Goal: Navigation & Orientation: Find specific page/section

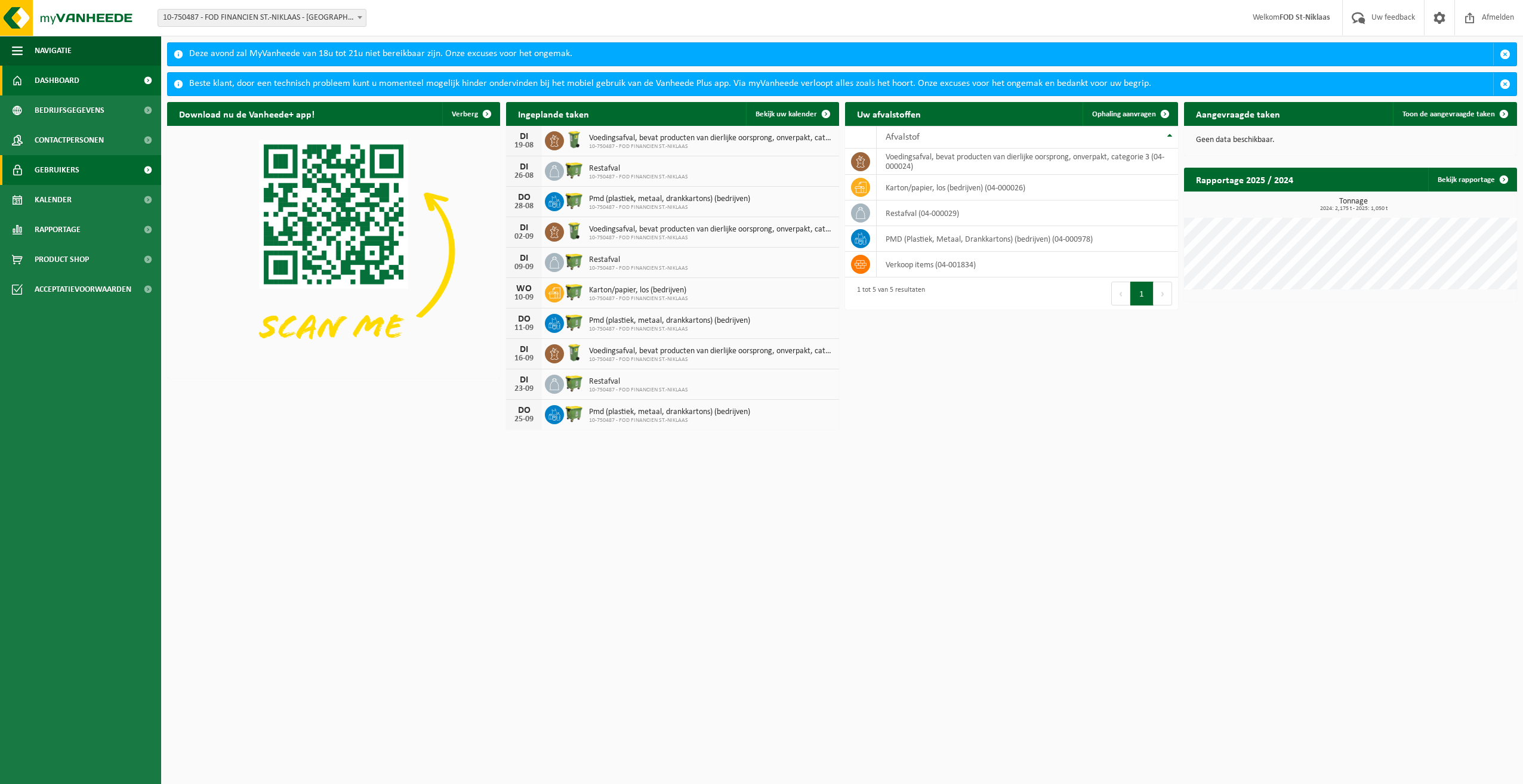
click at [60, 169] on span "Gebruikers" at bounding box center [57, 170] width 45 height 30
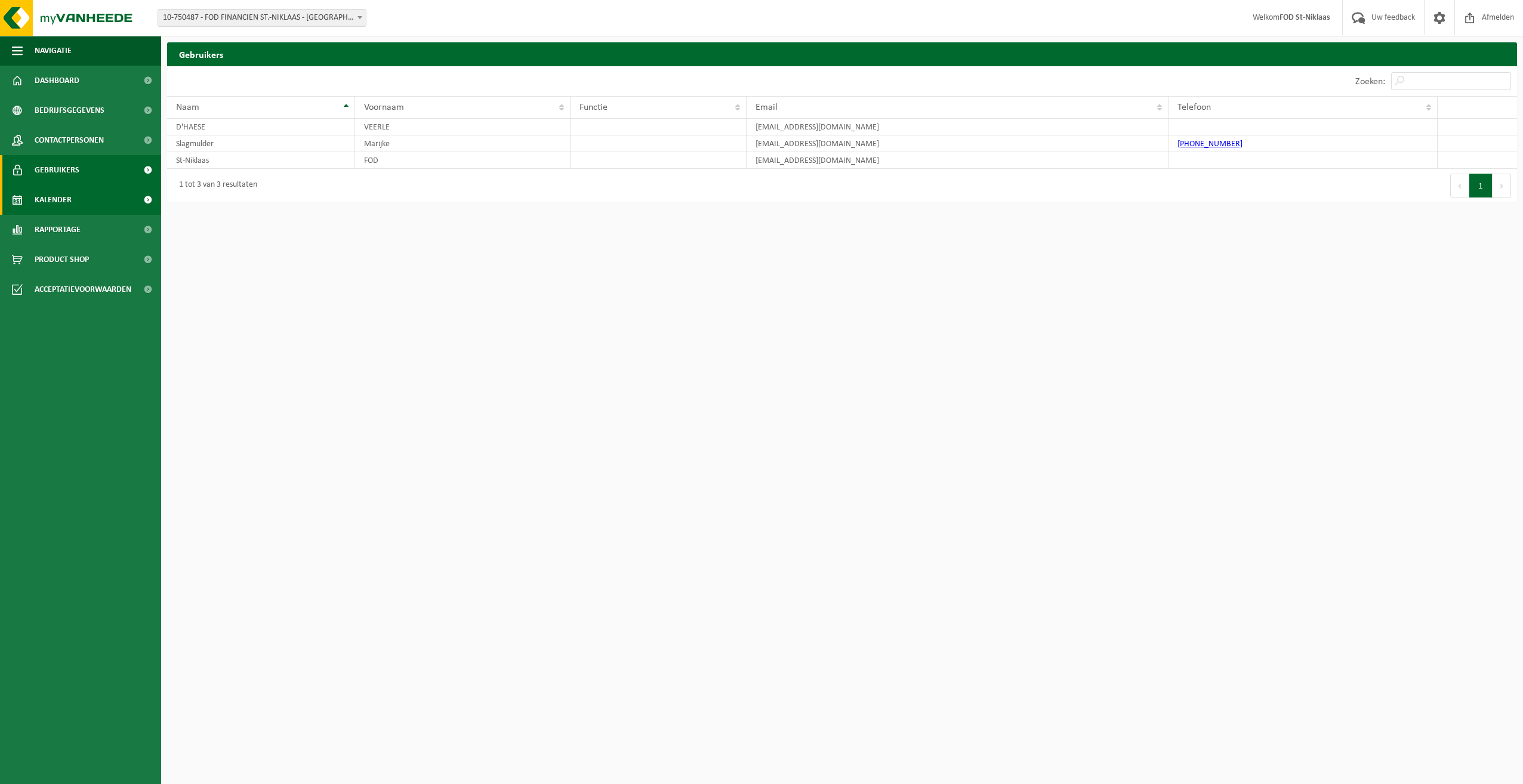
click at [46, 200] on span "Kalender" at bounding box center [52, 200] width 37 height 30
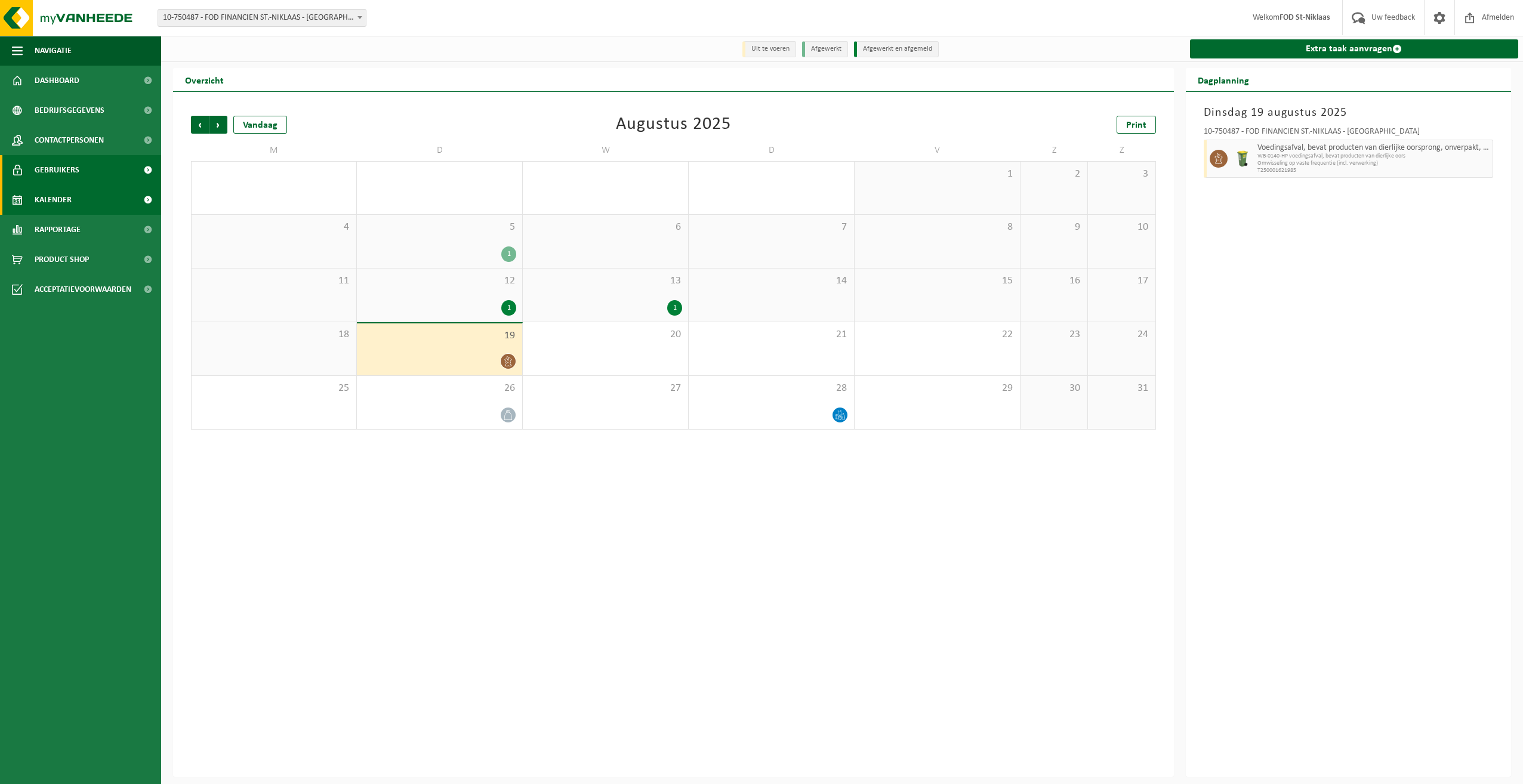
click at [57, 170] on span "Gebruikers" at bounding box center [57, 170] width 45 height 30
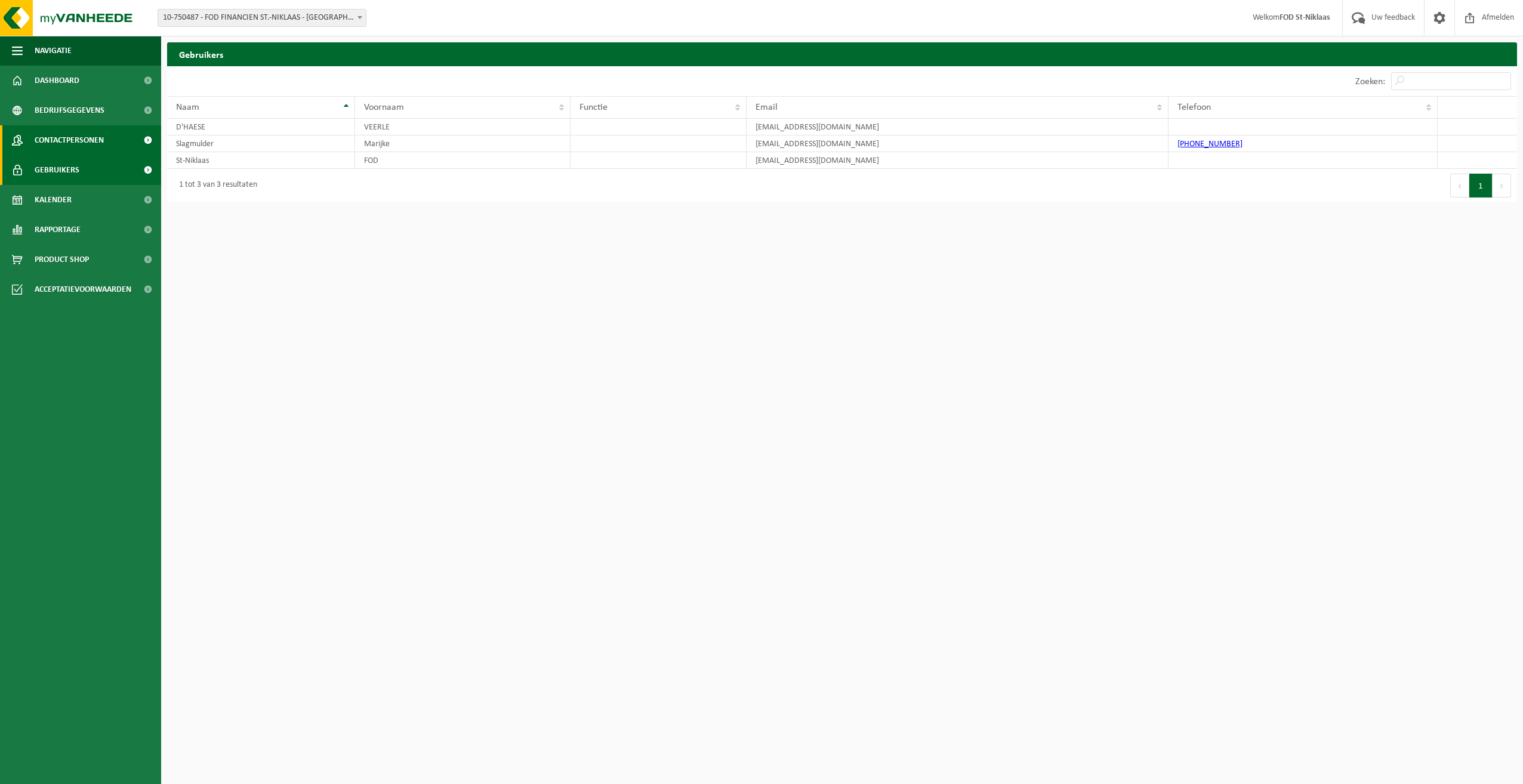
click at [82, 137] on span "Contactpersonen" at bounding box center [69, 140] width 70 height 30
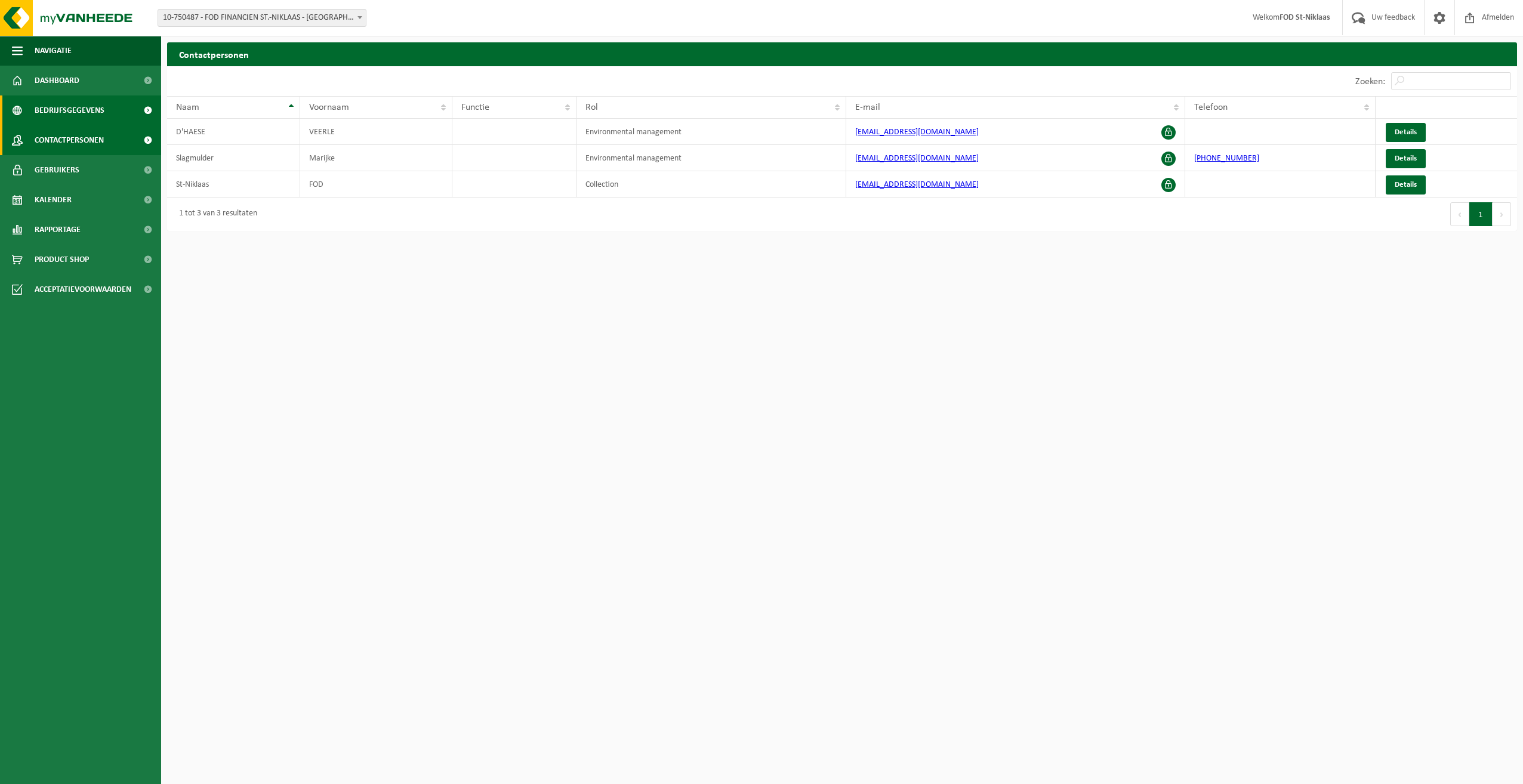
click at [82, 110] on span "Bedrijfsgegevens" at bounding box center [69, 110] width 70 height 30
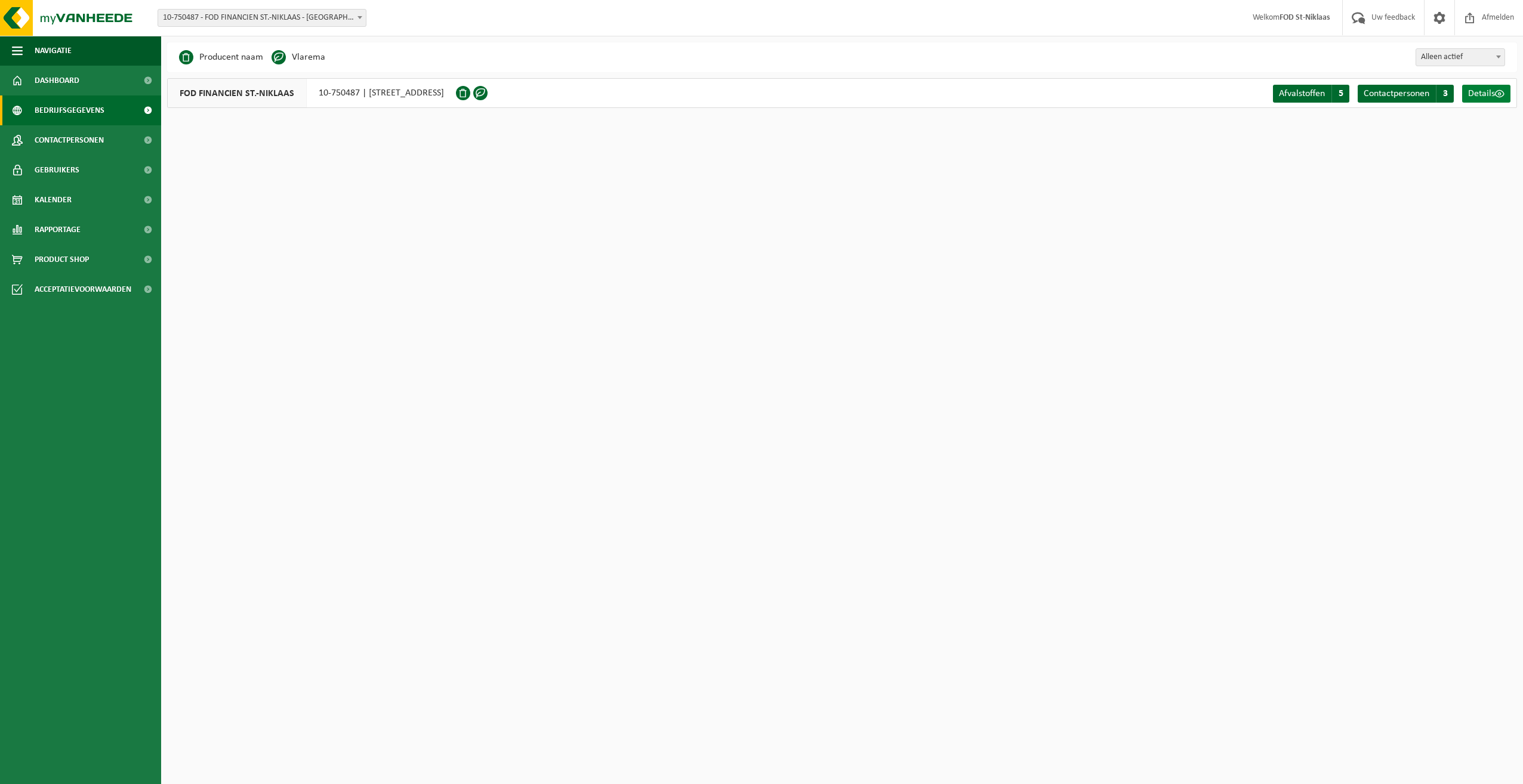
click at [1482, 93] on span "Details" at bounding box center [1481, 93] width 27 height 9
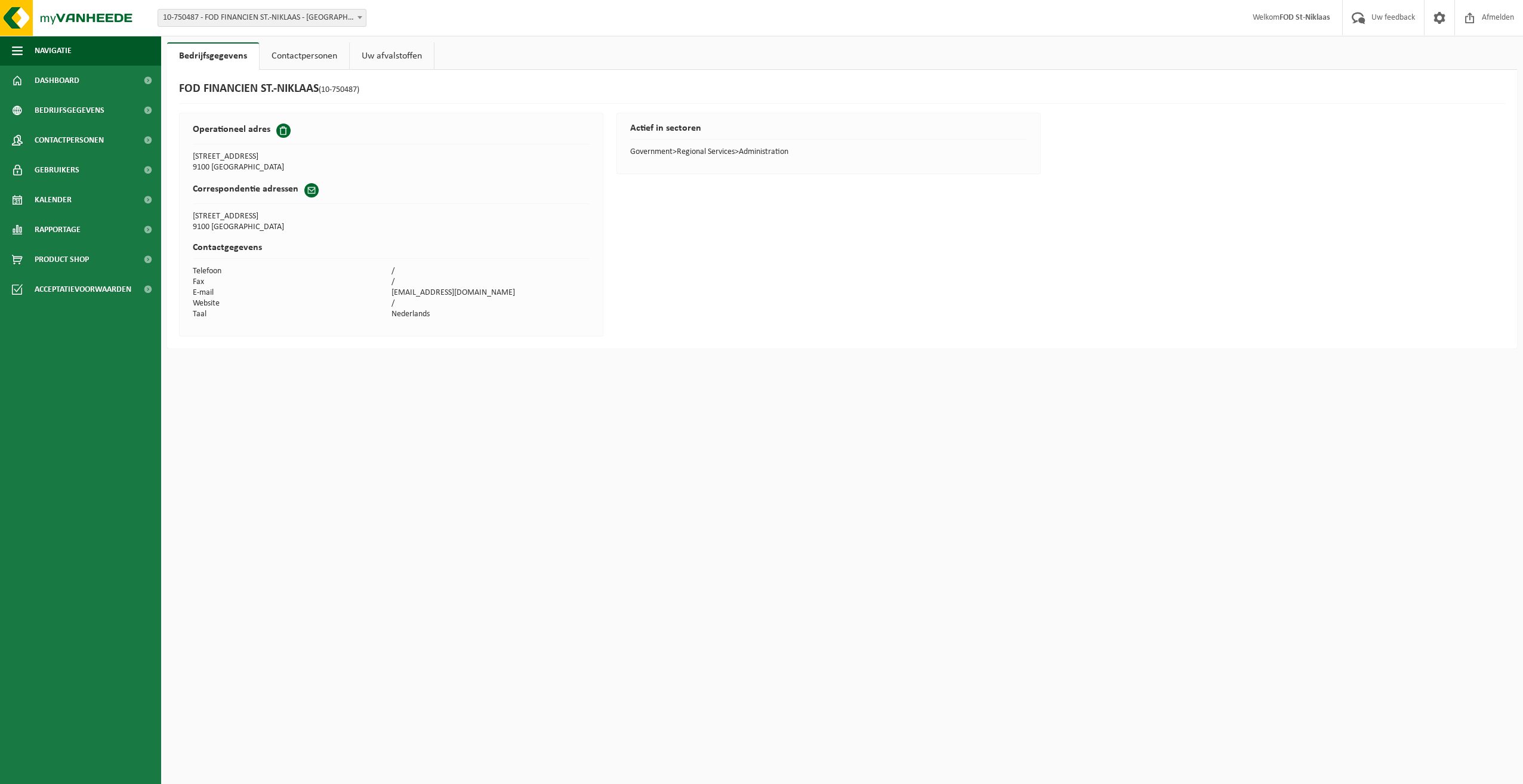
click at [397, 53] on link "Uw afvalstoffen" at bounding box center [392, 56] width 84 height 27
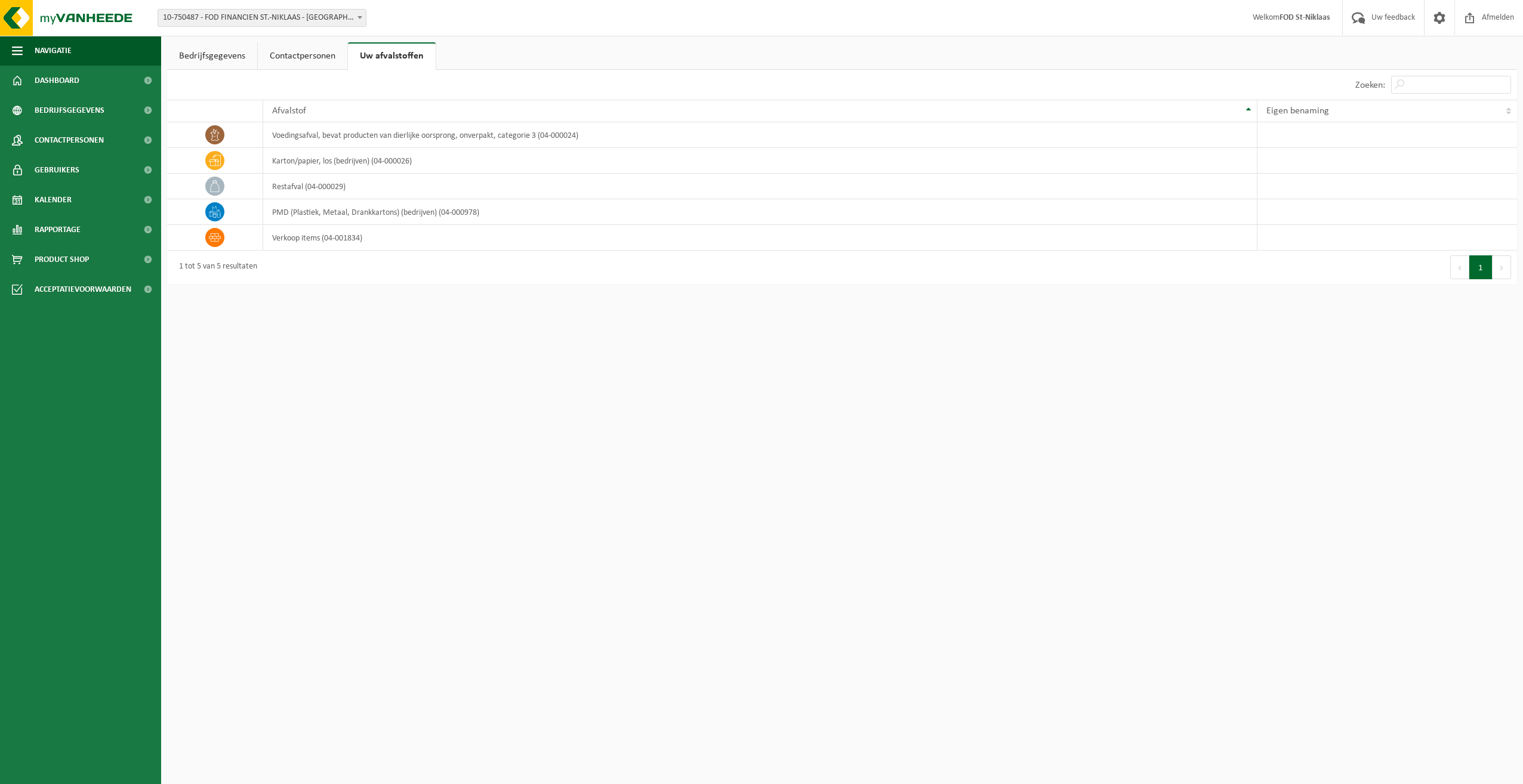
click at [280, 53] on link "Contactpersonen" at bounding box center [303, 56] width 89 height 27
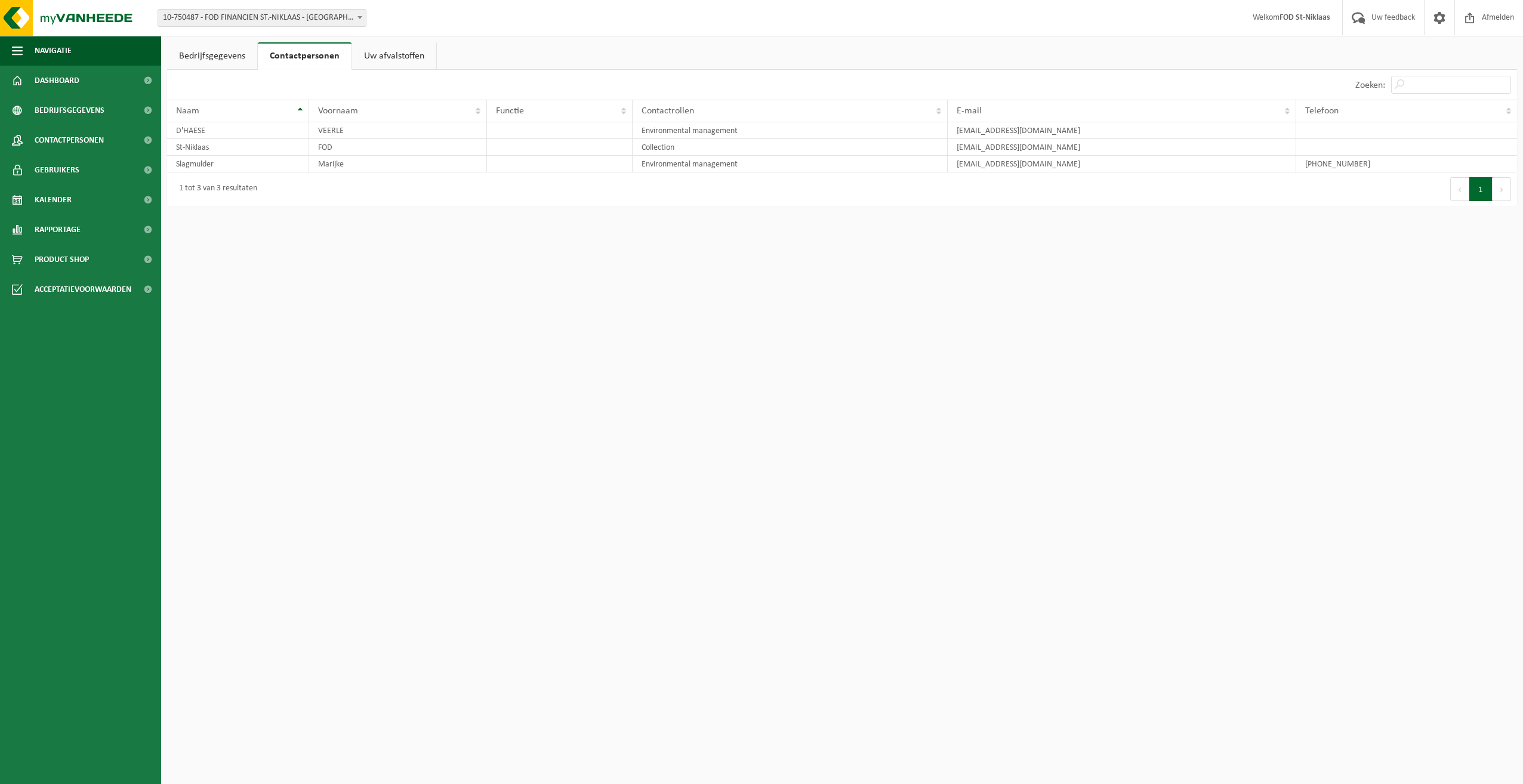
click at [209, 55] on link "Bedrijfsgegevens" at bounding box center [212, 56] width 90 height 27
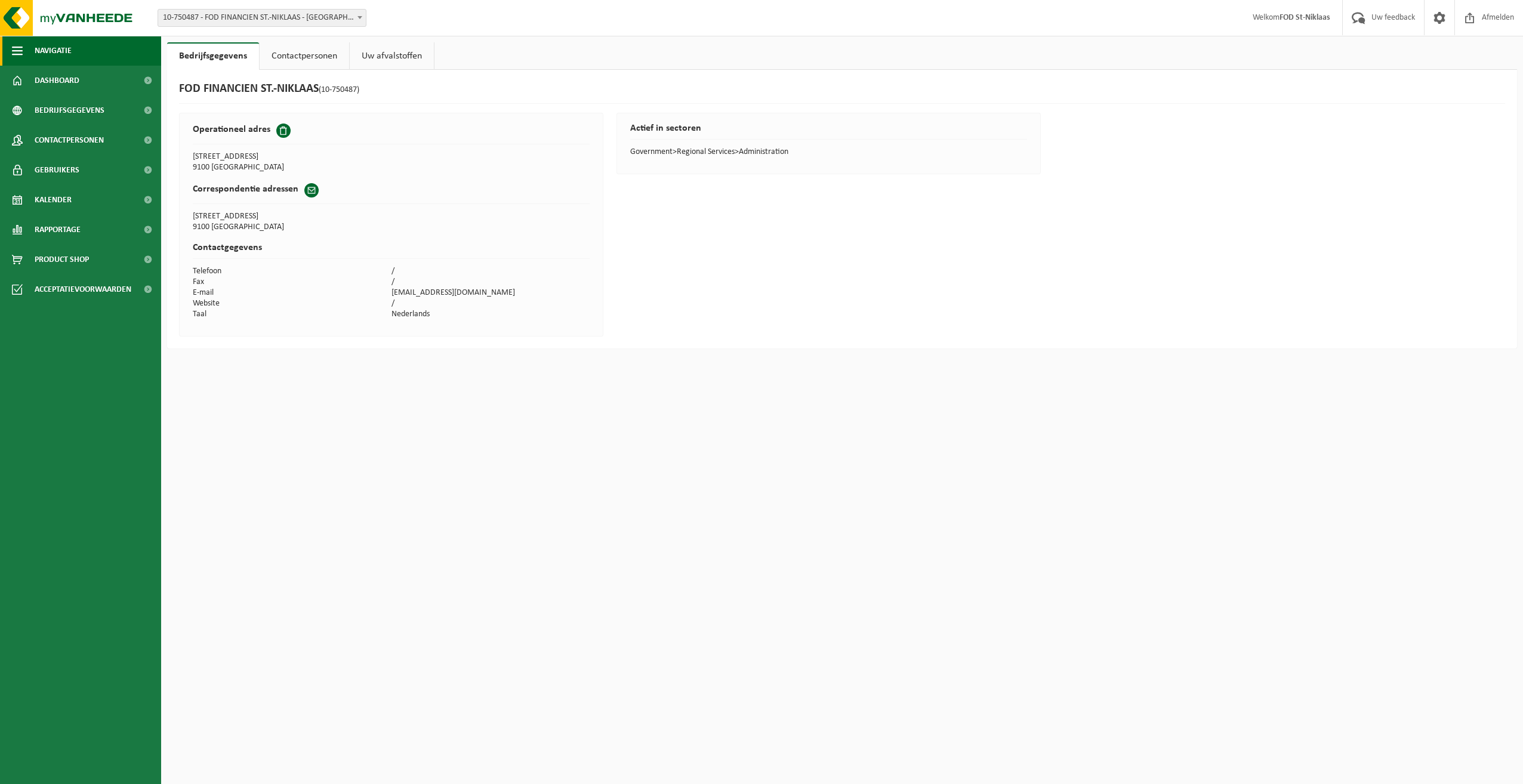
click at [60, 50] on span "Navigatie" at bounding box center [52, 51] width 37 height 30
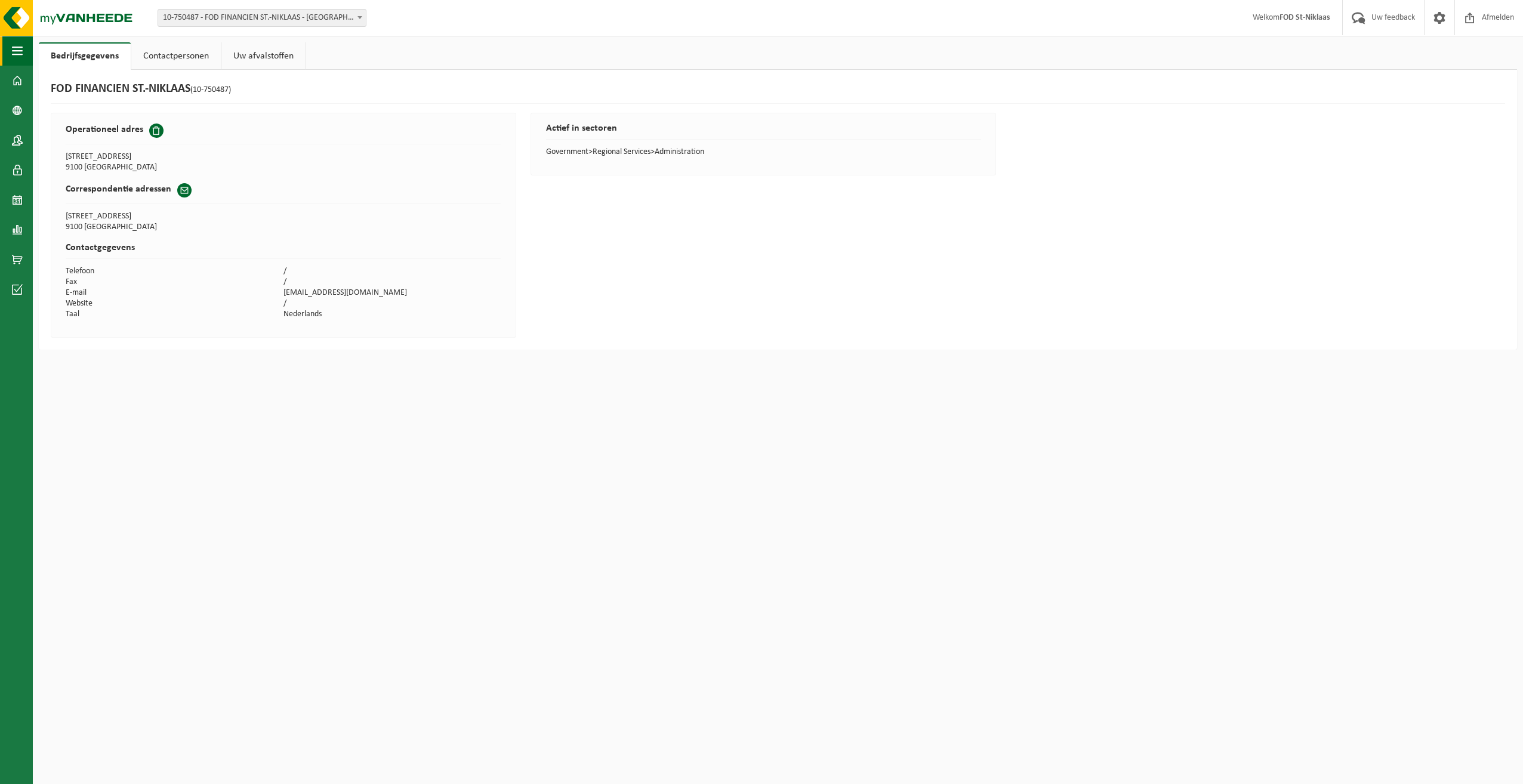
click at [60, 50] on link "Bedrijfsgegevens" at bounding box center [84, 56] width 92 height 27
click at [18, 78] on span at bounding box center [17, 81] width 11 height 30
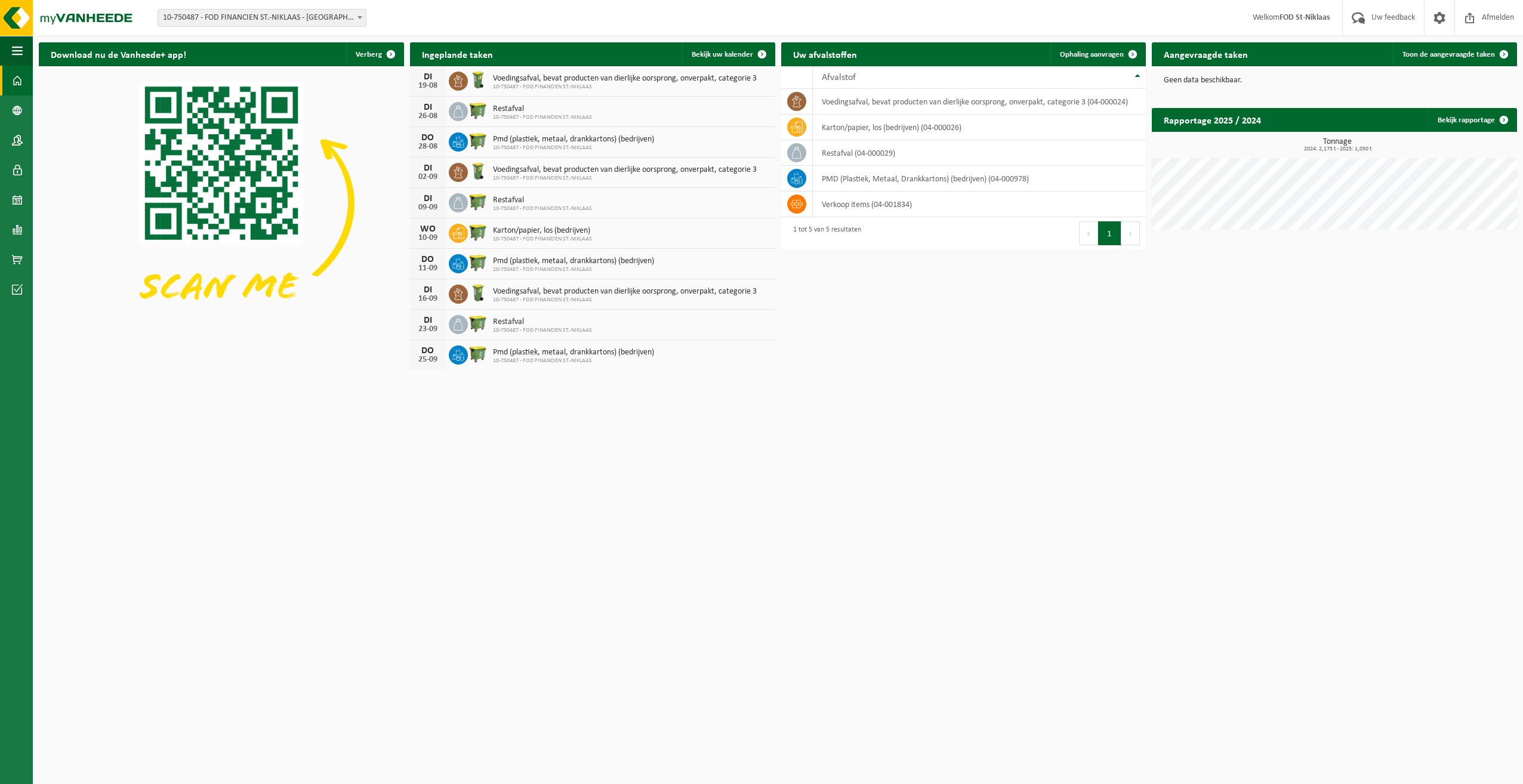
click at [1205, 125] on h2 "Rapportage 2025 / 2024" at bounding box center [1212, 119] width 121 height 23
click at [1354, 142] on h3 "Tonnage 2024: 2,175 t - 2025: 1,050 t" at bounding box center [1338, 145] width 360 height 15
click at [1475, 121] on link "Bekijk rapportage" at bounding box center [1472, 120] width 88 height 24
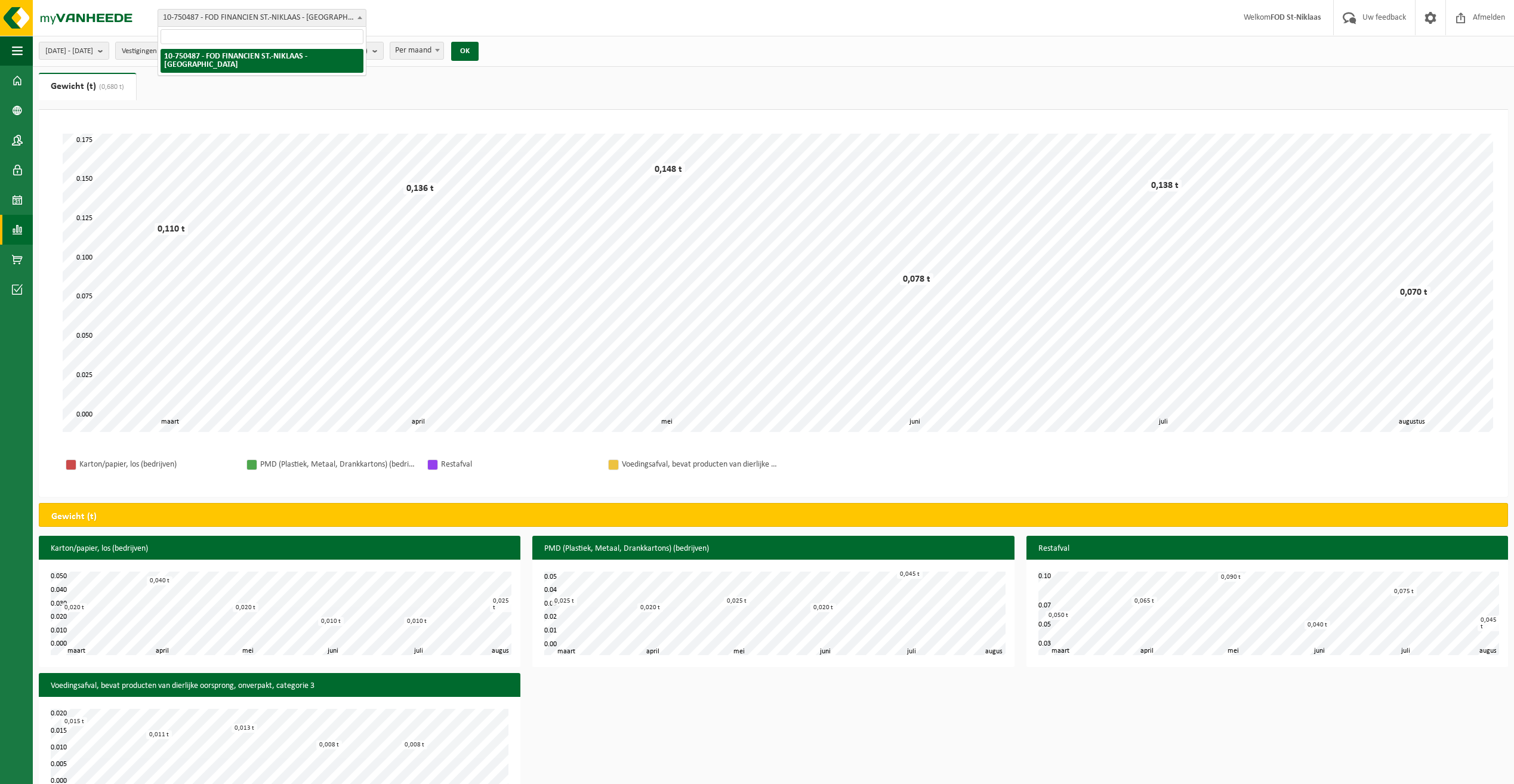
click at [357, 19] on span at bounding box center [360, 17] width 12 height 15
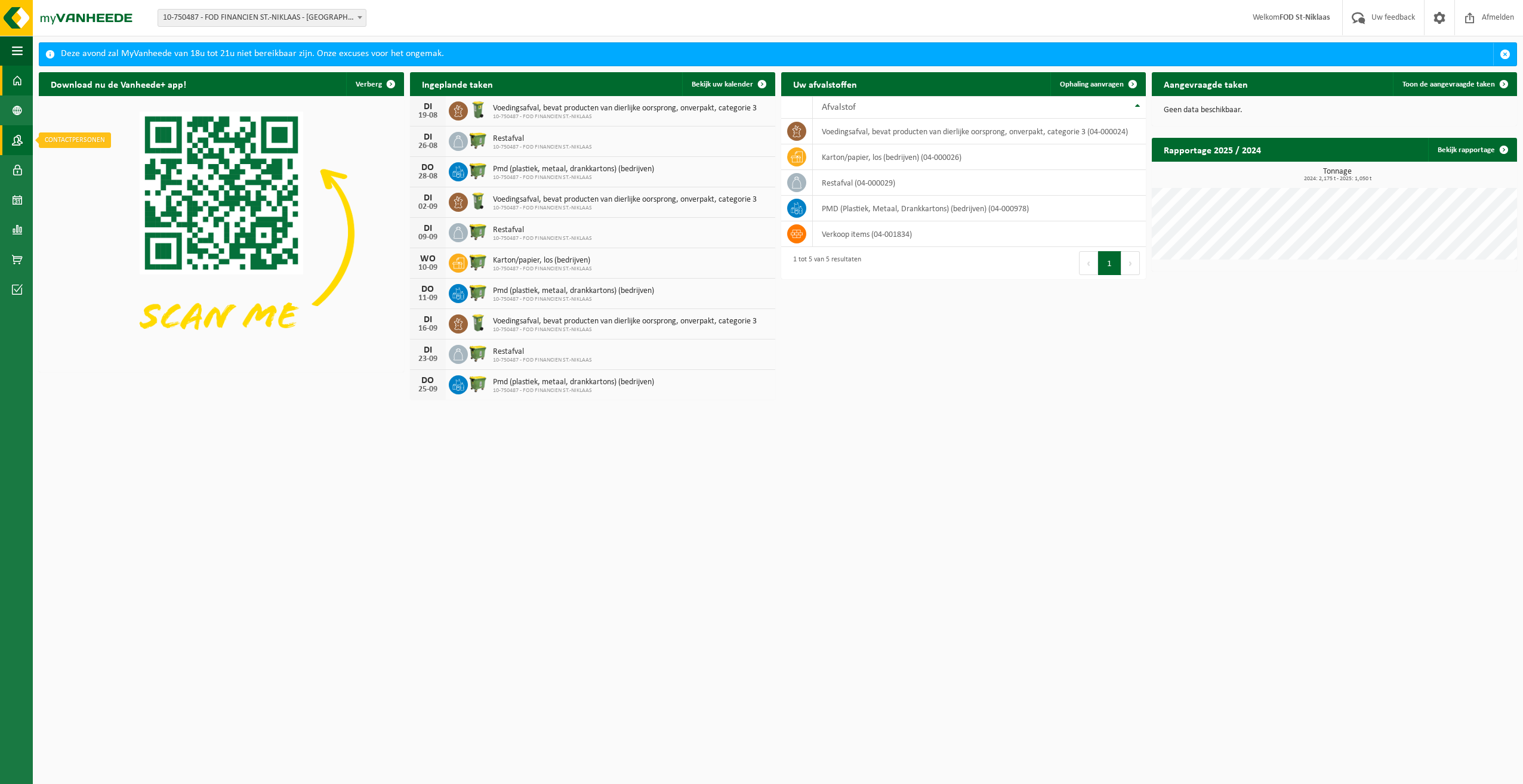
click at [15, 142] on span at bounding box center [17, 140] width 11 height 30
